Goal: Task Accomplishment & Management: Complete application form

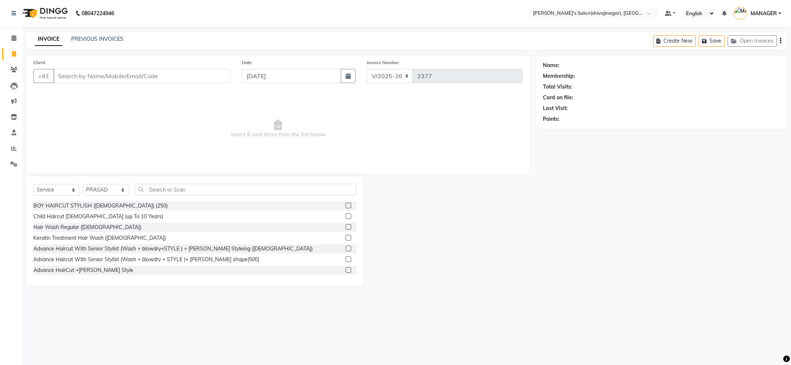
select select "4174"
select select "service"
select select "24666"
click at [150, 183] on div "Select Service Product Membership Package Voucher Prepaid Gift Card Select Styl…" at bounding box center [195, 231] width 338 height 109
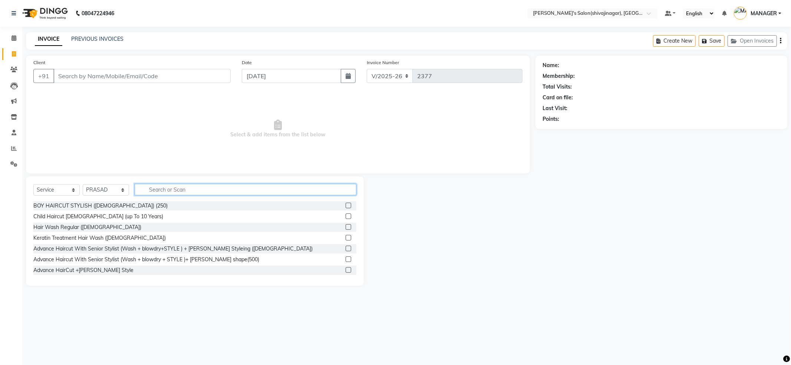
click at [162, 195] on input "text" at bounding box center [246, 190] width 222 height 12
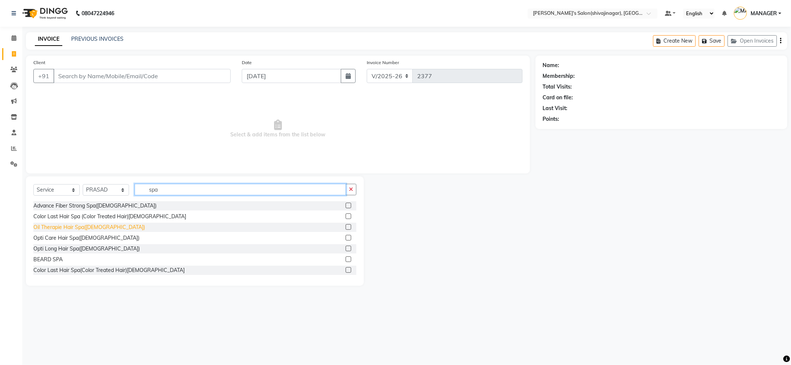
type input "spa"
click at [66, 227] on div "Oil Therapie Hair Spa([DEMOGRAPHIC_DATA])" at bounding box center [89, 228] width 112 height 8
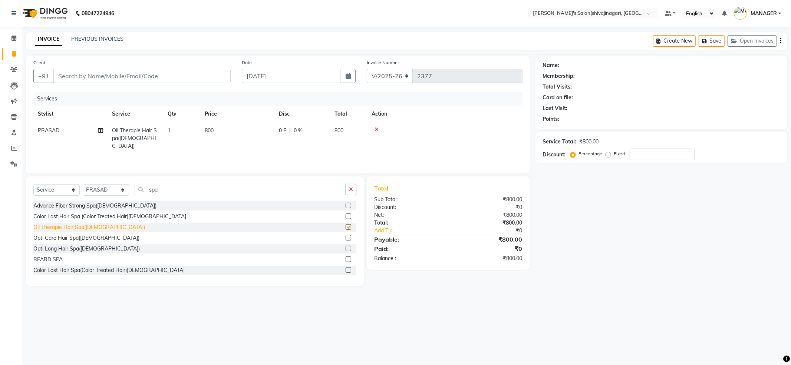
checkbox input "false"
click at [293, 125] on td "0 F | 0 %" at bounding box center [303, 138] width 56 height 32
select select "24666"
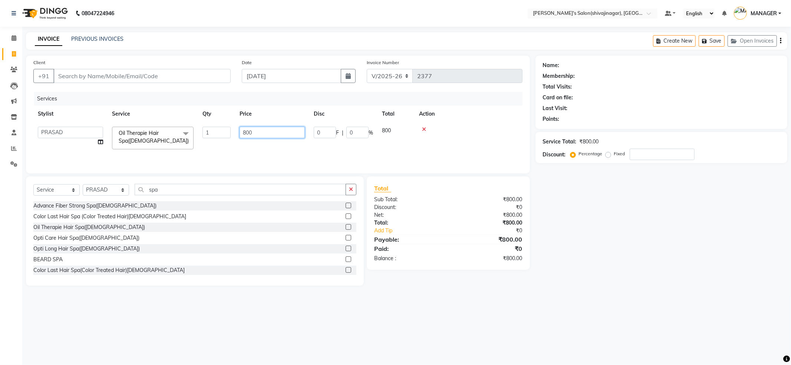
drag, startPoint x: 267, startPoint y: 131, endPoint x: 192, endPoint y: 171, distance: 85.1
click at [197, 165] on div "Services Stylist Service Qty Price Disc Total Action ABHI AKASH R AKKI [PERSON_…" at bounding box center [277, 129] width 489 height 74
type input "1200"
click at [216, 190] on input "spa" at bounding box center [240, 190] width 211 height 12
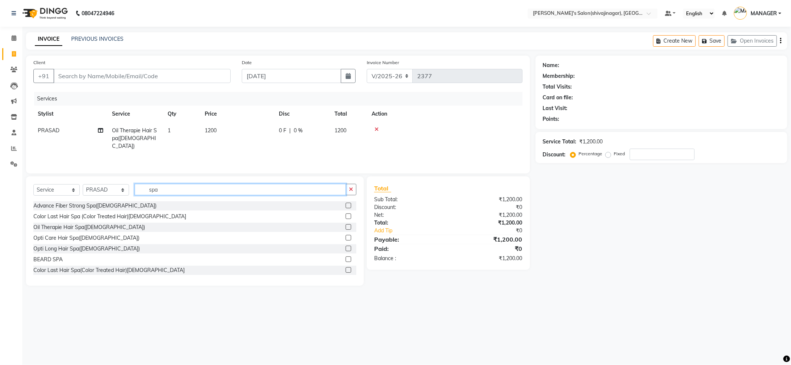
click at [193, 195] on input "spa" at bounding box center [240, 190] width 211 height 12
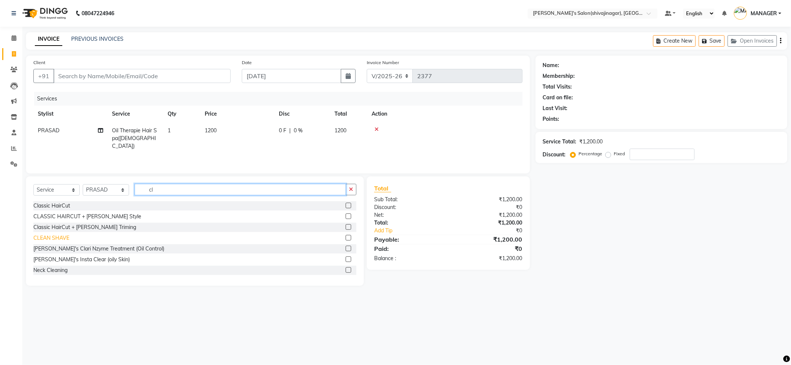
type input "cl"
click at [47, 239] on div "CLEAN SHAVE" at bounding box center [51, 238] width 36 height 8
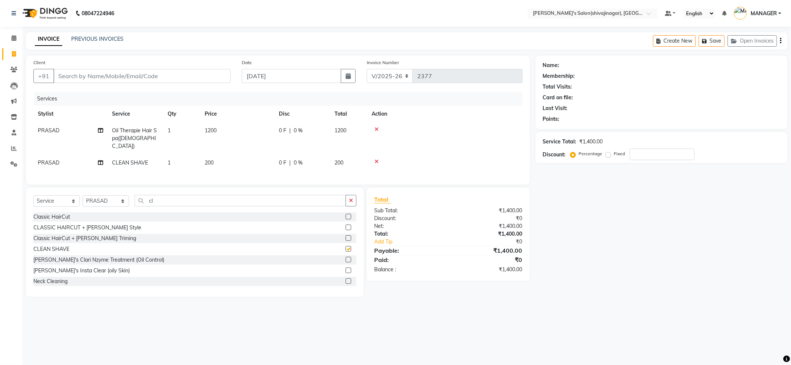
checkbox input "false"
click at [214, 205] on input "cl" at bounding box center [240, 201] width 211 height 12
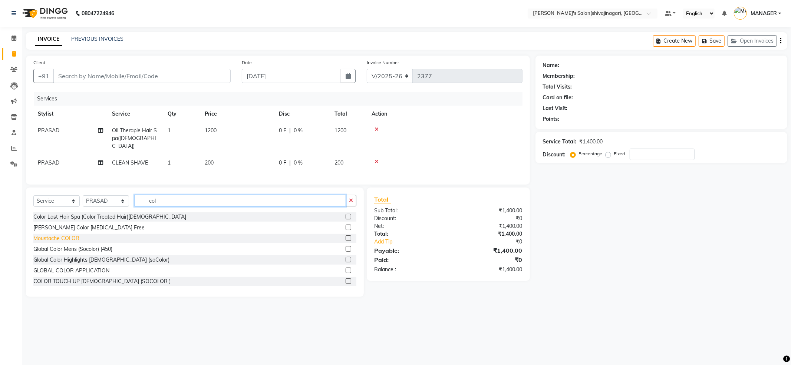
type input "col"
click at [61, 239] on div "Moustache COLOR" at bounding box center [56, 239] width 46 height 8
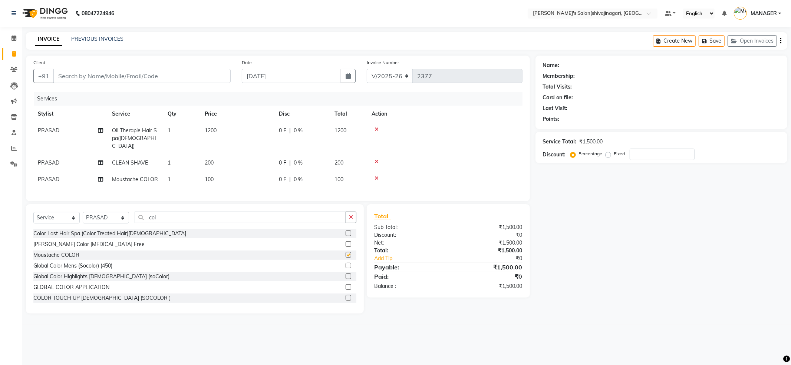
checkbox input "false"
click at [103, 66] on div "Client +91" at bounding box center [132, 74] width 208 height 30
click at [102, 89] on div "Client +91 Date [DATE] Invoice Number V/2025 V/[PHONE_NUMBER] Services Stylist …" at bounding box center [278, 129] width 504 height 146
click at [101, 76] on input "Client" at bounding box center [141, 76] width 177 height 14
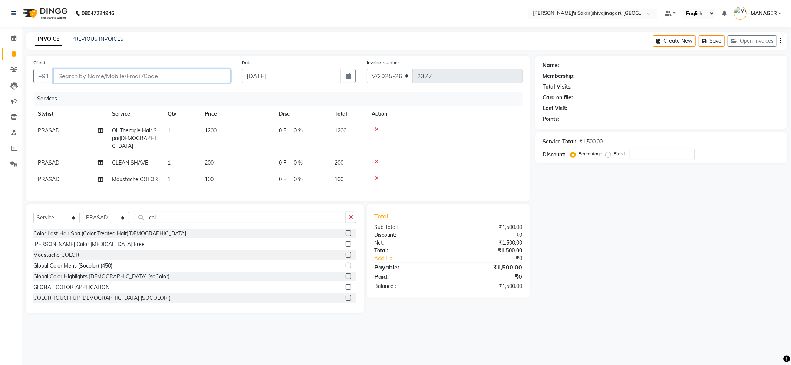
click at [101, 76] on input "Client" at bounding box center [141, 76] width 177 height 14
click at [113, 73] on input "Client" at bounding box center [141, 76] width 177 height 14
type input "9"
type input "0"
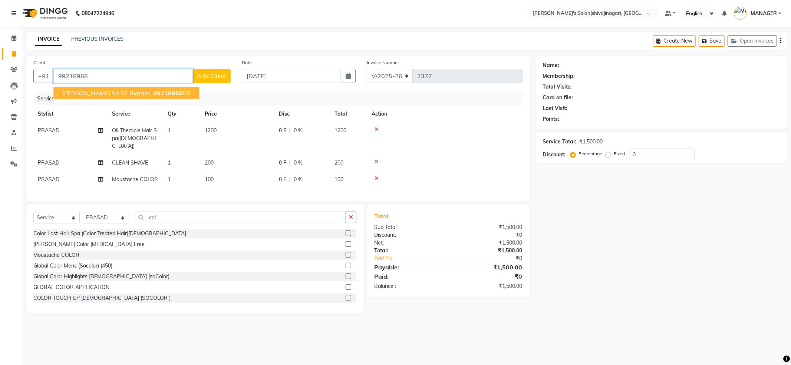
click at [120, 90] on span "[PERSON_NAME] sir 02 bypass" at bounding box center [106, 92] width 88 height 7
type input "9921896858"
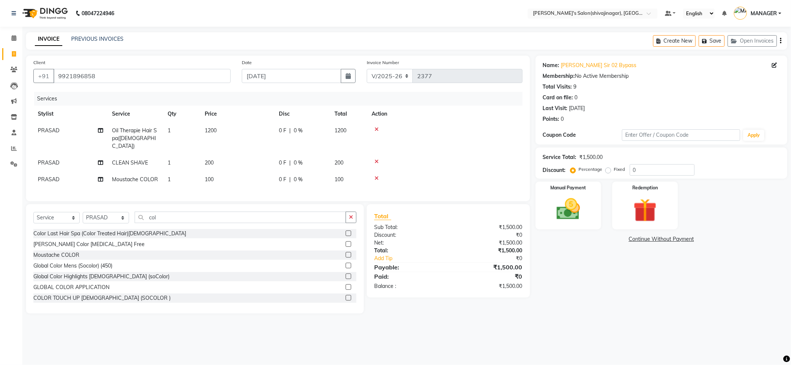
click at [569, 61] on div "Name: [PERSON_NAME] Sir 02 Bypass Membership: No Active Membership Total Visits…" at bounding box center [661, 91] width 237 height 65
click at [569, 62] on link "[PERSON_NAME] Sir 02 Bypass" at bounding box center [599, 66] width 76 height 8
click at [553, 205] on img at bounding box center [569, 210] width 40 height 28
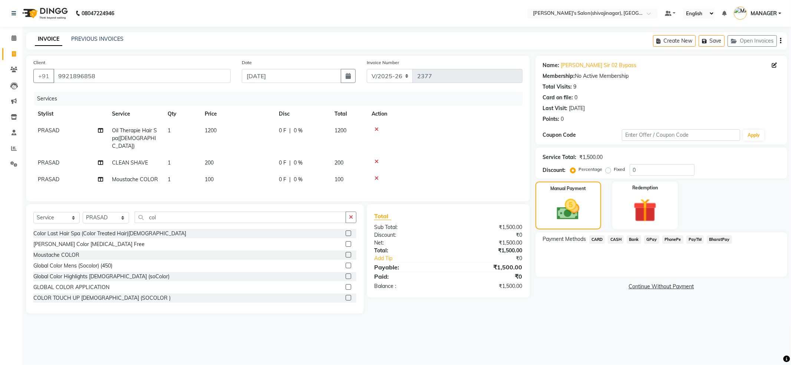
click at [697, 240] on span "PayTM" at bounding box center [696, 240] width 18 height 9
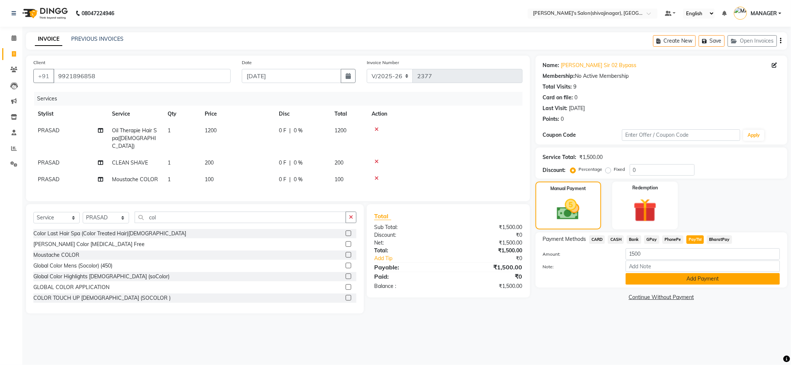
click at [692, 277] on button "Add Payment" at bounding box center [703, 279] width 154 height 12
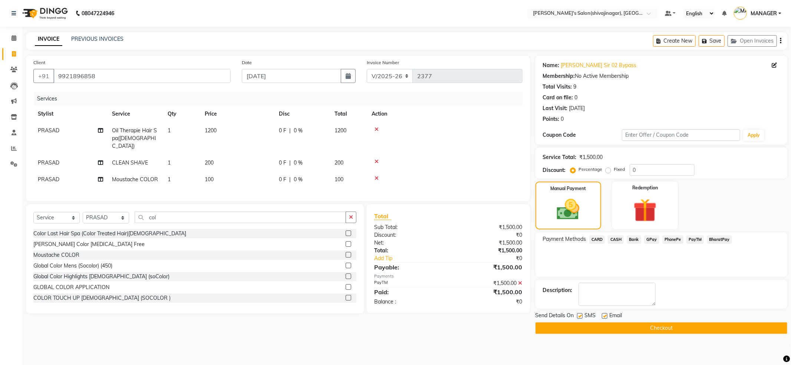
click at [591, 328] on button "Checkout" at bounding box center [662, 329] width 252 height 12
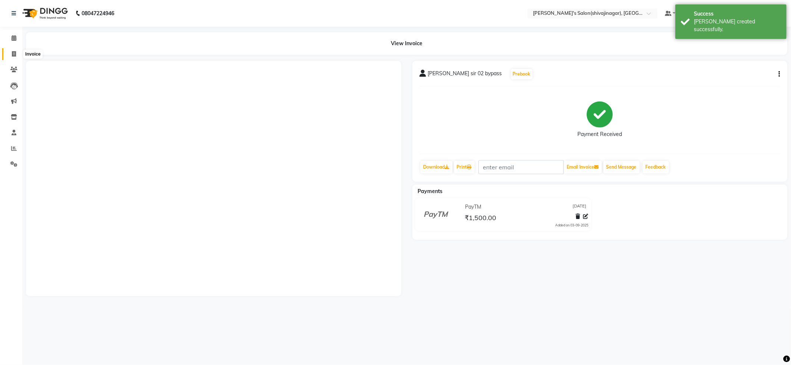
click at [13, 53] on icon at bounding box center [14, 54] width 4 height 6
select select "service"
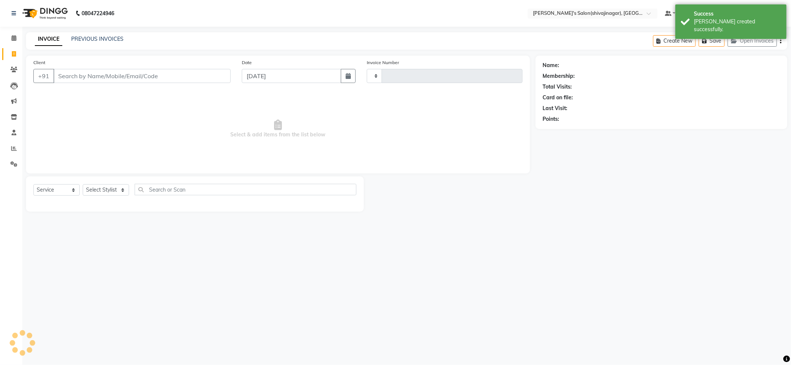
type input "2378"
select select "4174"
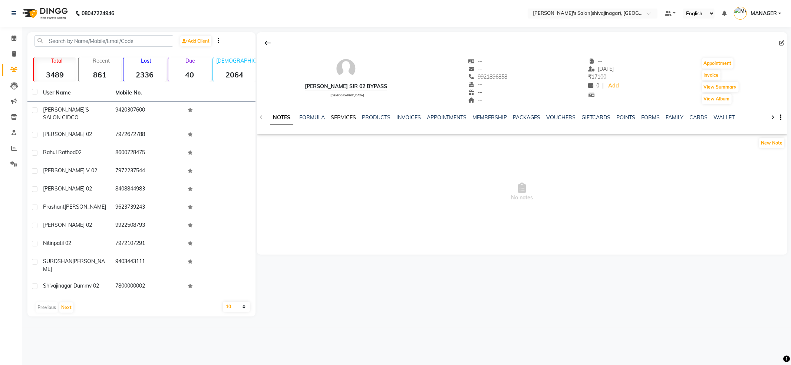
click at [338, 120] on link "SERVICES" at bounding box center [343, 117] width 25 height 7
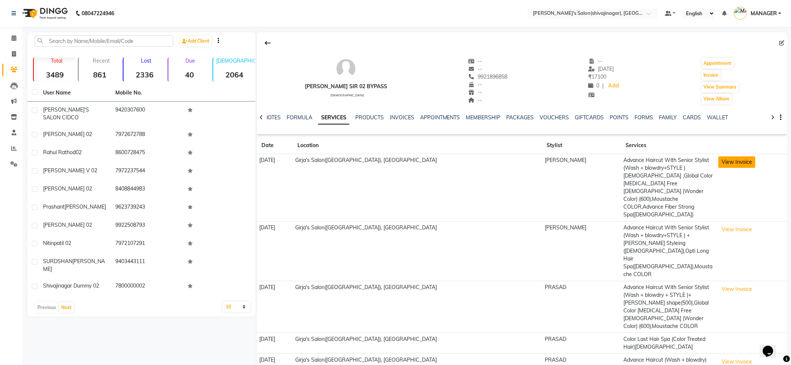
click at [719, 160] on button "View Invoice" at bounding box center [737, 163] width 37 height 12
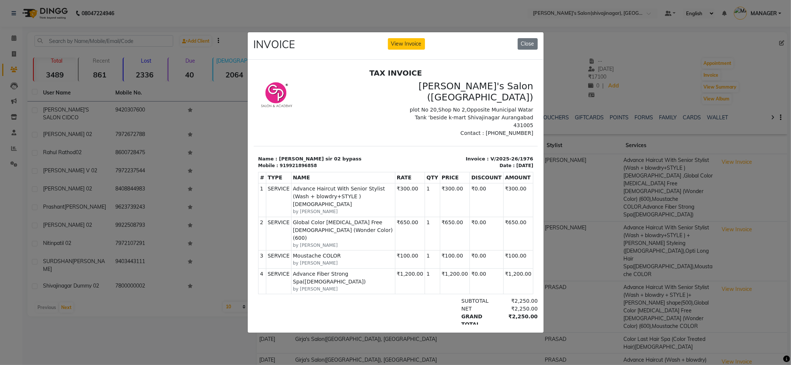
click at [612, 336] on ngb-modal-window "INVOICE View Invoice Close" at bounding box center [395, 182] width 791 height 365
